Goal: Task Accomplishment & Management: Use online tool/utility

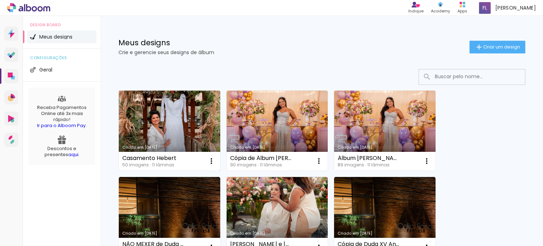
click at [191, 124] on link "Criado em [DATE]" at bounding box center [170, 131] width 102 height 80
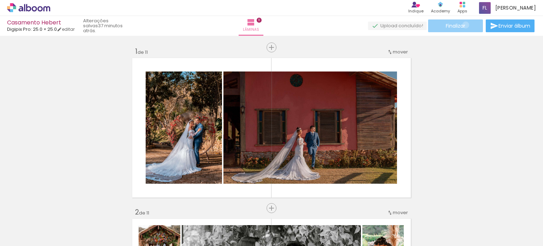
click at [463, 25] on span "Finalizar" at bounding box center [455, 25] width 19 height 5
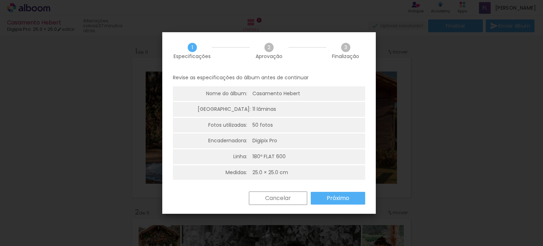
click at [0, 0] on slot "Próximo" at bounding box center [0, 0] width 0 height 0
